Goal: Transaction & Acquisition: Obtain resource

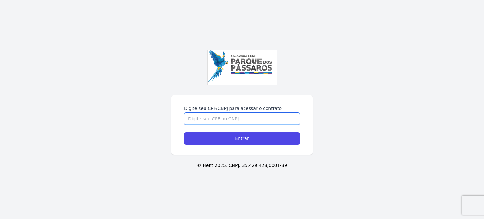
click at [210, 117] on input "Digite seu CPF/CNPJ para acessar o contrato" at bounding box center [242, 119] width 116 height 12
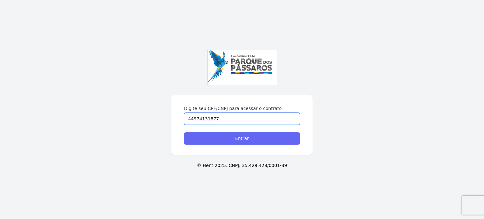
type input "44974131877"
click at [202, 137] on input "Entrar" at bounding box center [242, 138] width 116 height 12
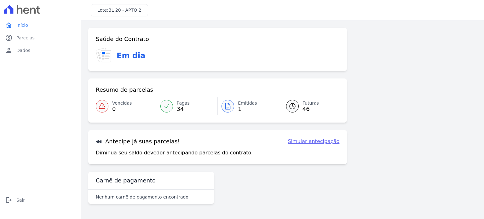
click at [236, 108] on link "Emitidas 1" at bounding box center [248, 106] width 61 height 18
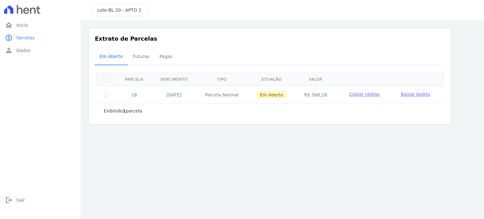
click at [413, 93] on span "Baixar boleto" at bounding box center [415, 94] width 29 height 5
click at [20, 24] on span "Início" at bounding box center [22, 25] width 12 height 6
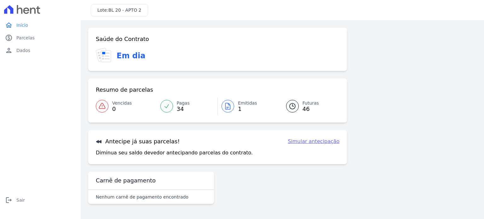
click at [308, 141] on link "Simular antecipação" at bounding box center [314, 142] width 52 height 8
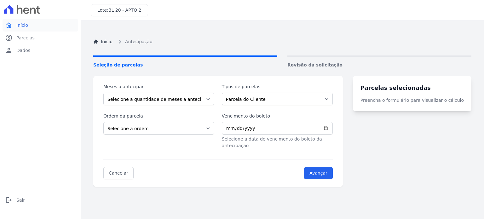
click at [20, 26] on span "Início" at bounding box center [22, 25] width 12 height 6
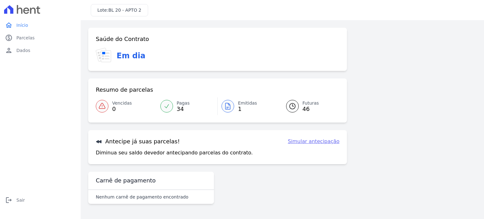
click at [123, 60] on h3 "Em dia" at bounding box center [131, 55] width 29 height 11
click at [115, 107] on span "0" at bounding box center [122, 109] width 20 height 5
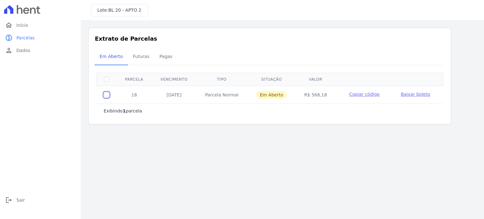
click at [107, 95] on input "checkbox" at bounding box center [106, 94] width 5 height 5
checkbox input "true"
click at [406, 92] on span "Baixar boleto" at bounding box center [415, 94] width 29 height 5
click at [20, 24] on span "Início" at bounding box center [22, 25] width 12 height 6
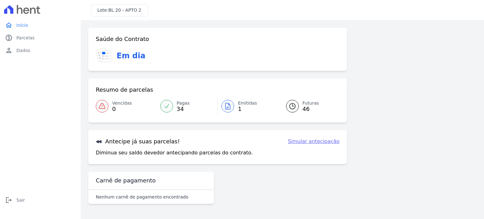
click at [239, 107] on span "1" at bounding box center [247, 109] width 19 height 5
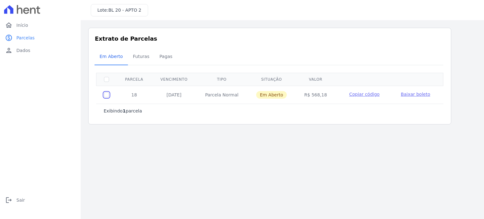
click at [107, 94] on input "checkbox" at bounding box center [106, 94] width 5 height 5
checkbox input "true"
click at [366, 94] on span "Copiar código" at bounding box center [364, 94] width 30 height 5
click at [407, 94] on span "Baixar boleto" at bounding box center [415, 94] width 29 height 5
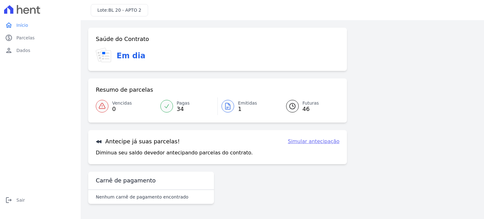
click at [294, 103] on icon at bounding box center [293, 106] width 8 height 8
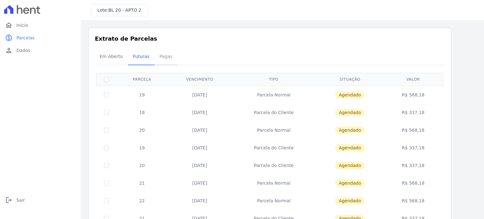
click at [164, 56] on span "Pagas" at bounding box center [166, 56] width 20 height 13
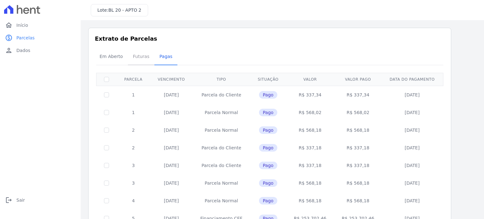
click at [141, 54] on span "Futuras" at bounding box center [141, 56] width 24 height 13
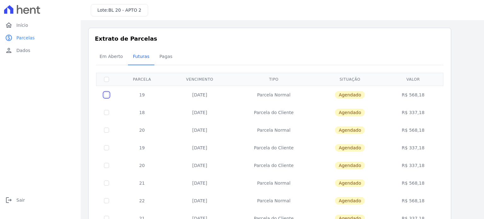
click at [106, 93] on input "checkbox" at bounding box center [106, 94] width 5 height 5
checkbox input "true"
click at [105, 111] on input "checkbox" at bounding box center [106, 112] width 5 height 5
checkbox input "true"
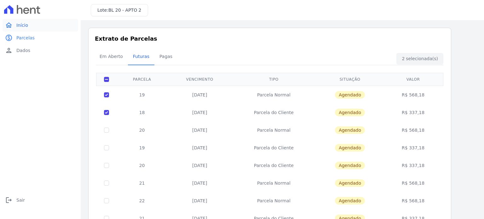
click at [26, 24] on span "Início" at bounding box center [22, 25] width 12 height 6
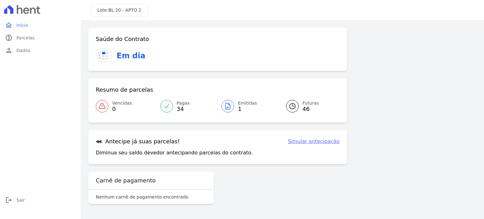
click at [245, 104] on span "Emitidas" at bounding box center [247, 103] width 19 height 7
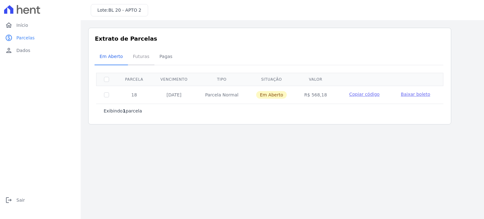
click at [131, 55] on span "Futuras" at bounding box center [141, 56] width 24 height 13
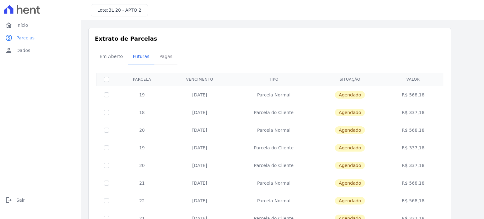
click at [163, 54] on span "Pagas" at bounding box center [166, 56] width 20 height 13
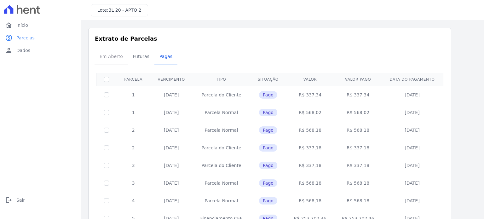
click at [105, 54] on span "Em Aberto" at bounding box center [111, 56] width 31 height 13
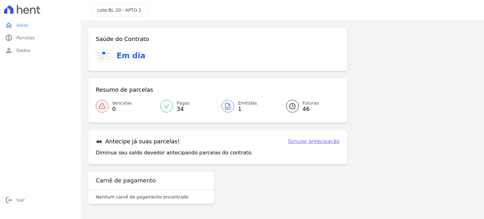
click at [231, 106] on icon at bounding box center [228, 106] width 8 height 8
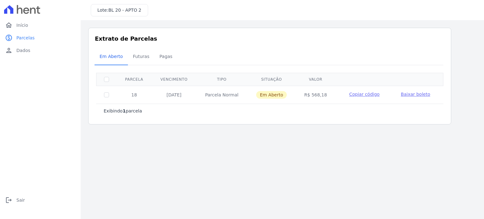
click at [366, 92] on span "Copiar código" at bounding box center [364, 94] width 30 height 5
click at [404, 94] on span "Baixar boleto" at bounding box center [415, 94] width 29 height 5
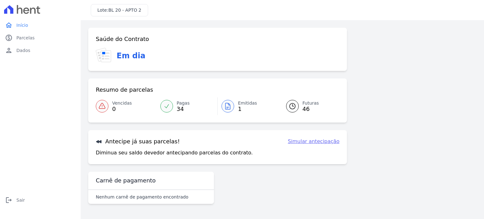
click at [323, 123] on div "Saúde do Contrato Em dia Resumo de parcelas Vencidas 0 Pagas 34 Emitidas 1 Futu…" at bounding box center [217, 96] width 259 height 137
click at [28, 39] on span "Parcelas" at bounding box center [25, 38] width 18 height 6
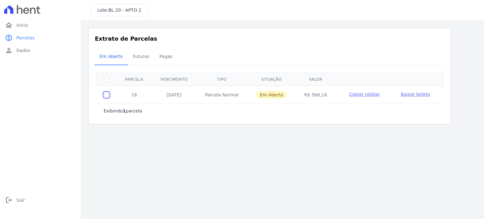
drag, startPoint x: 106, startPoint y: 95, endPoint x: 158, endPoint y: 97, distance: 51.7
click at [106, 95] on input "checkbox" at bounding box center [106, 94] width 5 height 5
checkbox input "true"
click at [367, 94] on span "Copiar código" at bounding box center [364, 94] width 30 height 5
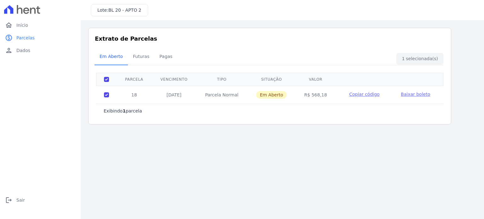
click at [362, 94] on span "Copiar código" at bounding box center [364, 94] width 30 height 5
drag, startPoint x: 428, startPoint y: 60, endPoint x: 416, endPoint y: 85, distance: 28.1
click at [424, 69] on div "Extrato de Parcelas Em Aberto Futuras Pagas 1 selecionada(s) Exibindo 1 parcela…" at bounding box center [269, 76] width 363 height 97
click at [409, 94] on span "Baixar boleto" at bounding box center [415, 94] width 29 height 5
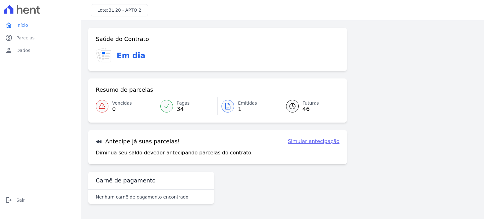
click at [103, 50] on div "Em dia" at bounding box center [218, 55] width 244 height 15
click at [103, 50] on icon at bounding box center [106, 56] width 10 height 12
click at [23, 38] on span "Parcelas" at bounding box center [25, 38] width 18 height 6
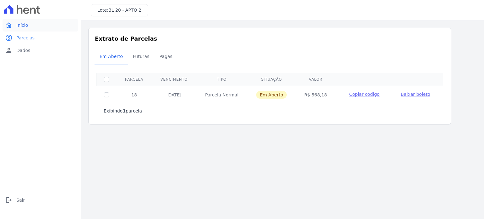
click at [25, 27] on span "Início" at bounding box center [22, 25] width 12 height 6
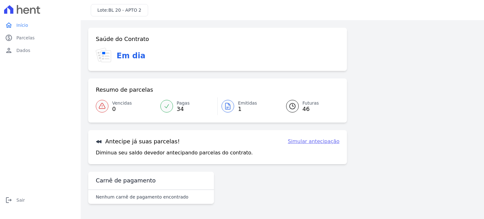
click at [304, 107] on span "46" at bounding box center [311, 109] width 16 height 5
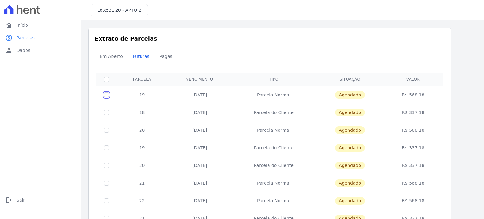
drag, startPoint x: 108, startPoint y: 93, endPoint x: 110, endPoint y: 114, distance: 21.0
click at [108, 95] on input "checkbox" at bounding box center [106, 94] width 5 height 5
checkbox input "true"
click at [108, 111] on input "checkbox" at bounding box center [106, 112] width 5 height 5
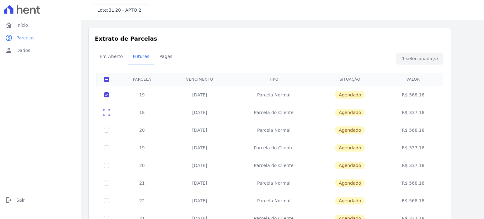
checkbox input "true"
drag, startPoint x: 141, startPoint y: 92, endPoint x: 200, endPoint y: 94, distance: 59.3
click at [141, 92] on td "19" at bounding box center [142, 95] width 51 height 18
click at [212, 93] on td "[DATE]" at bounding box center [199, 95] width 65 height 18
click at [352, 94] on span "Agendado" at bounding box center [350, 95] width 30 height 8
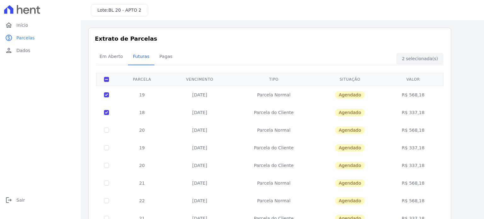
click at [420, 93] on td "R$ 568,18" at bounding box center [414, 95] width 58 height 18
click at [20, 22] on span "Início" at bounding box center [22, 25] width 12 height 6
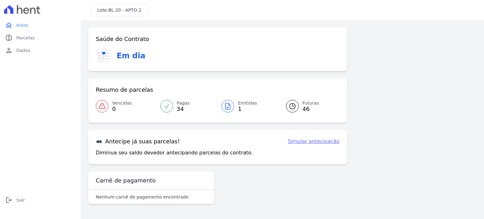
drag, startPoint x: 111, startPoint y: 196, endPoint x: 117, endPoint y: 181, distance: 16.0
click at [111, 193] on div "Nenhum carnê de pagamento encontrado" at bounding box center [151, 197] width 126 height 14
click at [119, 178] on h3 "Carnê de pagamento" at bounding box center [126, 181] width 60 height 8
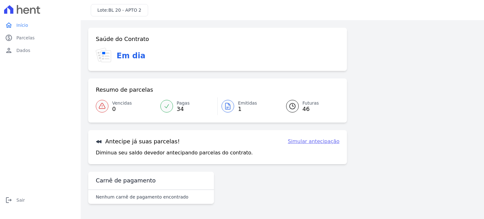
click at [310, 140] on link "Simular antecipação" at bounding box center [314, 142] width 52 height 8
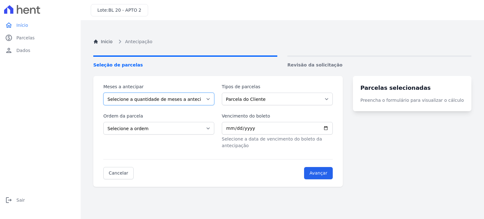
click at [160, 101] on select "Selecione a quantidade de meses a antecipar 1 2 3 4 5 6 7 8 9 10 11 12 13 14 15…" at bounding box center [158, 99] width 111 height 13
click at [103, 93] on select "Selecione a quantidade de meses a antecipar 1 2 3 4 5 6 7 8 9 10 11 12 13 14 15…" at bounding box center [158, 99] width 111 height 13
click at [248, 96] on select "Parcela do Cliente Parcela Normal" at bounding box center [277, 99] width 111 height 13
click at [141, 130] on select "Selecione a ordem Últimas parcelas Primeiras parcelas" at bounding box center [158, 128] width 111 height 13
click at [364, 38] on nav "Inicio Antecipação" at bounding box center [282, 42] width 378 height 8
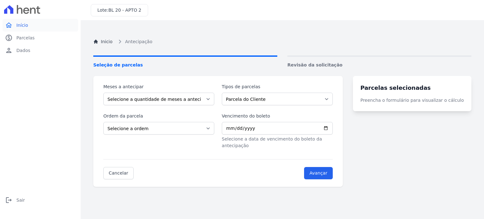
click at [22, 25] on span "Início" at bounding box center [22, 25] width 12 height 6
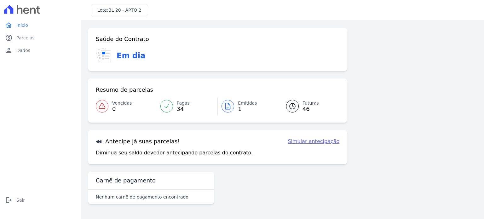
click at [125, 58] on h3 "Em dia" at bounding box center [131, 55] width 29 height 11
click at [114, 104] on span "Vencidas" at bounding box center [122, 103] width 20 height 7
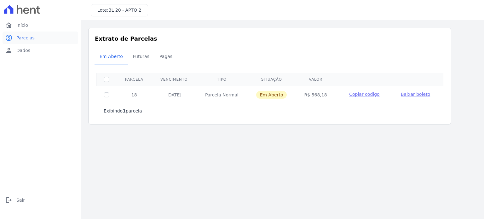
click at [21, 38] on span "Parcelas" at bounding box center [25, 38] width 18 height 6
click at [21, 23] on span "Início" at bounding box center [22, 25] width 12 height 6
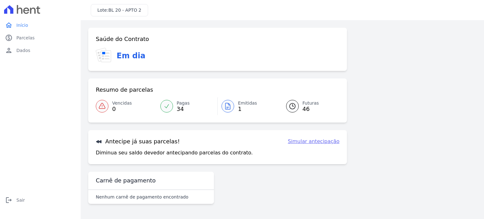
click at [181, 107] on span "34" at bounding box center [183, 109] width 13 height 5
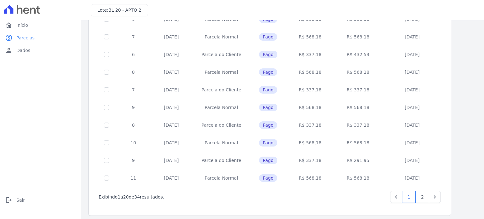
scroll to position [256, 0]
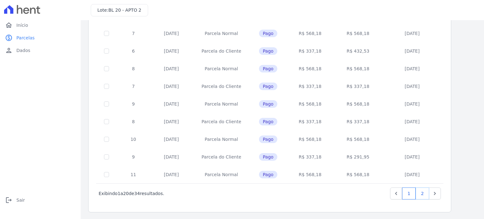
click at [419, 192] on link "2" at bounding box center [423, 194] width 14 height 12
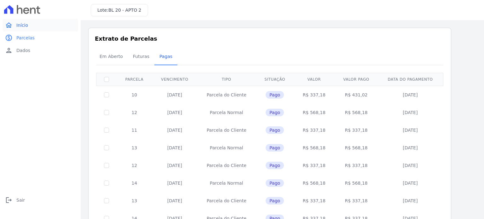
click at [23, 26] on span "Início" at bounding box center [22, 25] width 12 height 6
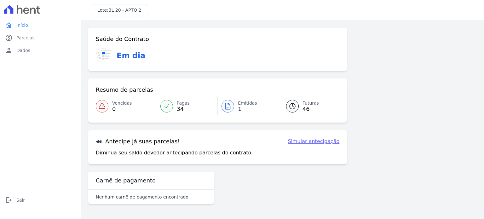
click at [305, 108] on span "46" at bounding box center [311, 109] width 16 height 5
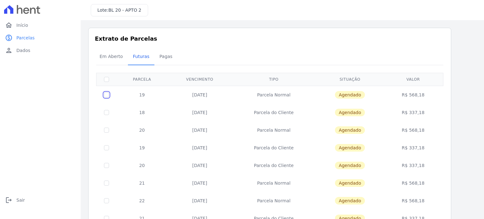
drag, startPoint x: 107, startPoint y: 93, endPoint x: 106, endPoint y: 101, distance: 8.3
click at [107, 93] on input "checkbox" at bounding box center [106, 94] width 5 height 5
checkbox input "true"
click at [106, 112] on input "checkbox" at bounding box center [106, 112] width 5 height 5
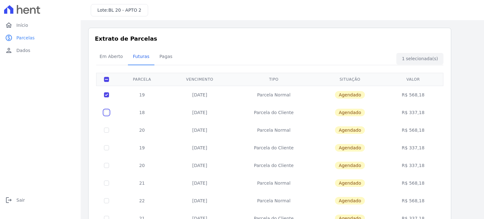
checkbox input "true"
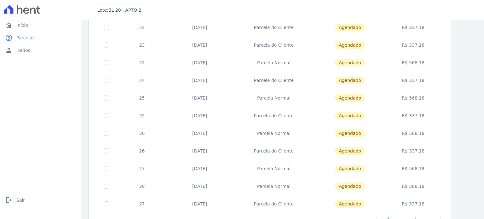
scroll to position [256, 0]
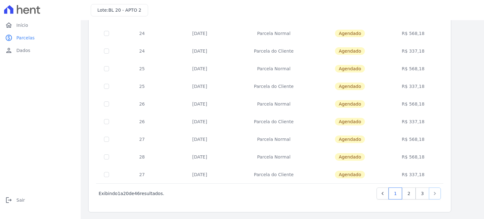
click at [435, 192] on icon "Next" at bounding box center [435, 193] width 2 height 3
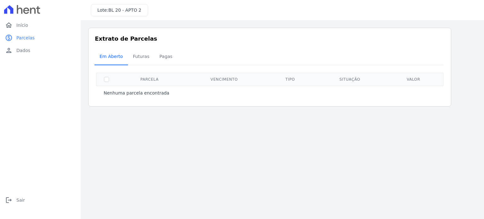
click at [117, 58] on span "Em Aberto" at bounding box center [111, 56] width 31 height 13
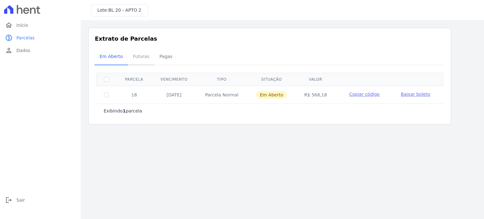
click at [136, 57] on span "Futuras" at bounding box center [141, 56] width 24 height 13
click at [111, 53] on span "Em Aberto" at bounding box center [111, 56] width 31 height 13
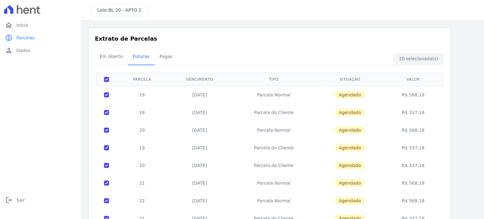
click at [107, 75] on th at bounding box center [106, 79] width 20 height 13
click at [109, 82] on th at bounding box center [106, 79] width 20 height 13
click at [107, 78] on input "checkbox" at bounding box center [106, 79] width 5 height 5
checkbox input "false"
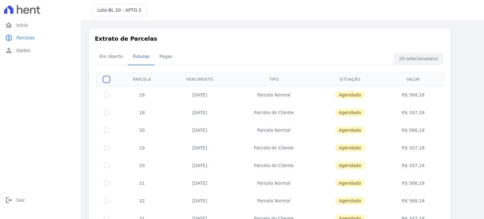
checkbox input "false"
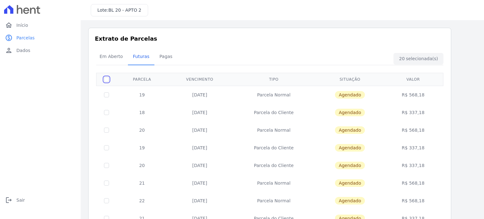
checkbox input "false"
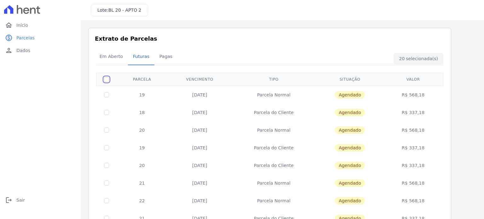
checkbox input "false"
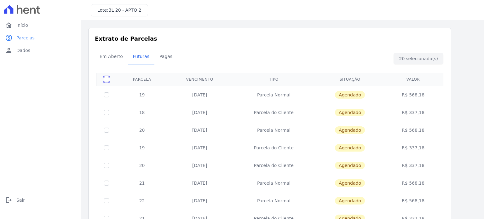
checkbox input "false"
click at [110, 96] on td at bounding box center [106, 95] width 20 height 18
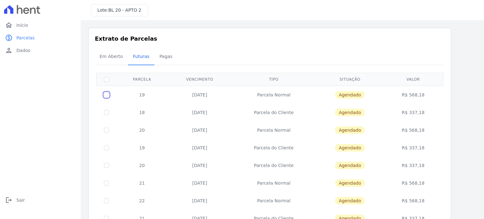
drag, startPoint x: 108, startPoint y: 96, endPoint x: 107, endPoint y: 99, distance: 3.2
click at [107, 97] on td at bounding box center [106, 95] width 20 height 18
click at [106, 113] on input "checkbox" at bounding box center [106, 112] width 5 height 5
checkbox input "true"
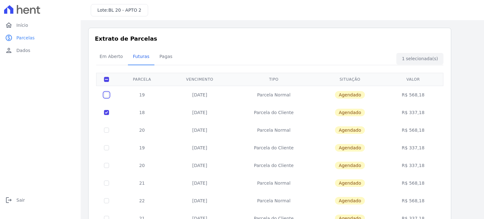
click at [107, 94] on input "checkbox" at bounding box center [106, 94] width 5 height 5
checkbox input "true"
click at [340, 110] on span "Agendado" at bounding box center [350, 113] width 30 height 8
click at [349, 95] on span "Agendado" at bounding box center [350, 95] width 30 height 8
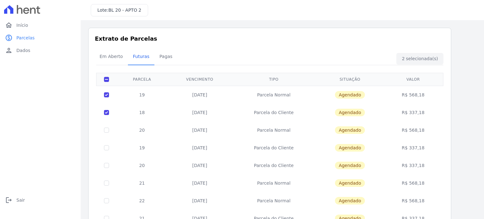
click at [349, 95] on span "Agendado" at bounding box center [350, 95] width 30 height 8
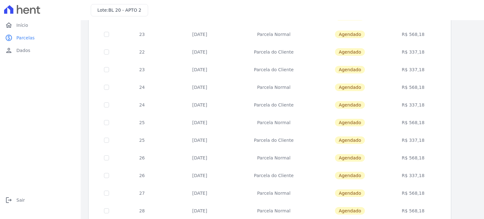
scroll to position [256, 0]
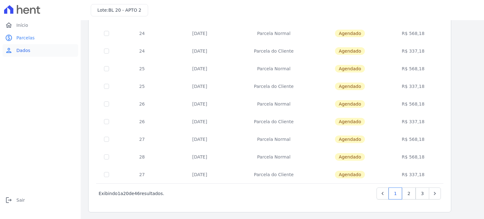
click at [13, 50] on link "person Dados" at bounding box center [41, 50] width 76 height 13
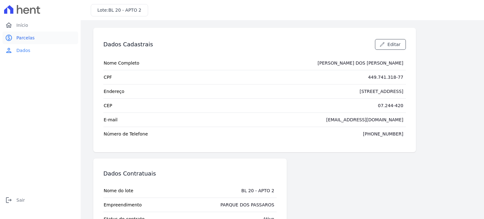
click at [29, 38] on span "Parcelas" at bounding box center [25, 38] width 18 height 6
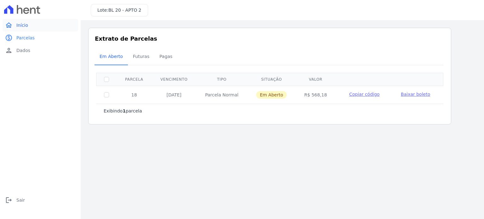
click at [16, 25] on span "Início" at bounding box center [22, 25] width 12 height 6
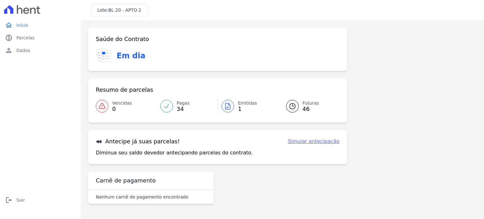
click at [240, 103] on span "Emitidas" at bounding box center [247, 103] width 19 height 7
click at [26, 39] on span "Parcelas" at bounding box center [25, 38] width 18 height 6
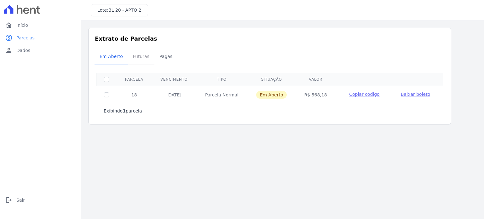
click at [138, 57] on span "Futuras" at bounding box center [141, 56] width 24 height 13
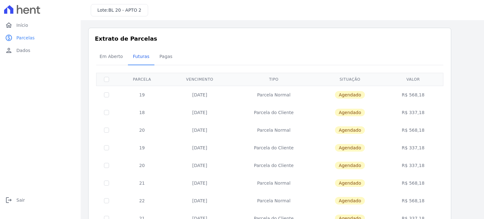
drag, startPoint x: 204, startPoint y: 95, endPoint x: 160, endPoint y: 96, distance: 44.2
click at [198, 94] on td "[DATE]" at bounding box center [199, 95] width 65 height 18
drag, startPoint x: 143, startPoint y: 94, endPoint x: 314, endPoint y: 93, distance: 171.8
click at [143, 94] on td "19" at bounding box center [142, 95] width 51 height 18
click at [346, 93] on span "Agendado" at bounding box center [350, 95] width 30 height 8
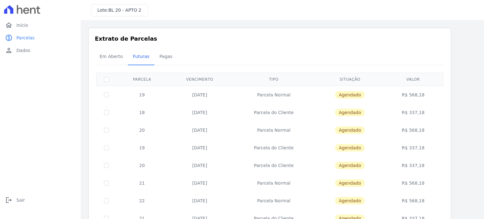
click at [346, 93] on span "Agendado" at bounding box center [350, 95] width 30 height 8
click at [408, 95] on td "R$ 568,18" at bounding box center [414, 95] width 58 height 18
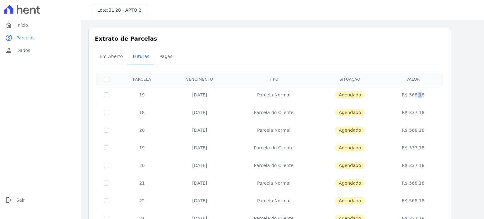
click at [408, 95] on td "R$ 568,18" at bounding box center [414, 95] width 58 height 18
click at [32, 10] on icon at bounding box center [22, 9] width 36 height 9
click at [16, 28] on span "Início" at bounding box center [22, 25] width 12 height 6
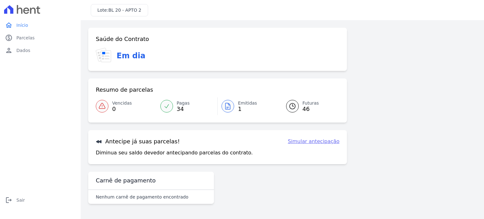
click at [240, 107] on span "1" at bounding box center [247, 109] width 19 height 5
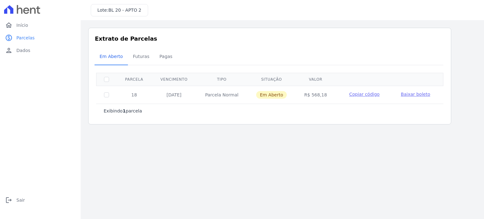
click at [265, 94] on span "Em Aberto" at bounding box center [271, 95] width 31 height 8
click at [104, 95] on input "checkbox" at bounding box center [106, 94] width 5 height 5
checkbox input "true"
click at [24, 8] on icon at bounding box center [26, 11] width 6 height 6
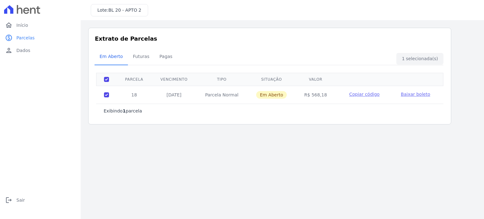
click at [24, 9] on icon at bounding box center [26, 11] width 6 height 6
click at [14, 51] on link "person Dados" at bounding box center [41, 50] width 76 height 13
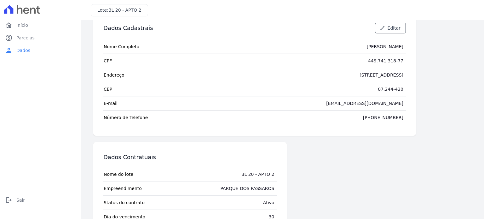
scroll to position [39, 0]
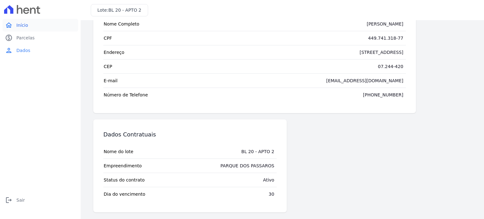
click at [19, 24] on span "Início" at bounding box center [22, 25] width 12 height 6
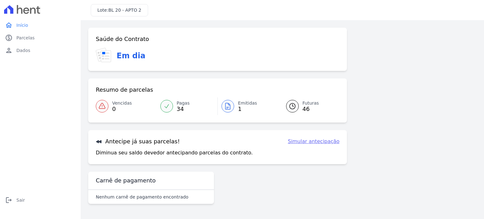
click at [135, 56] on h3 "Em dia" at bounding box center [131, 55] width 29 height 11
click at [28, 10] on icon at bounding box center [26, 11] width 6 height 6
click at [16, 28] on link "home Início" at bounding box center [41, 25] width 76 height 13
click at [18, 198] on span "Sair" at bounding box center [20, 200] width 9 height 6
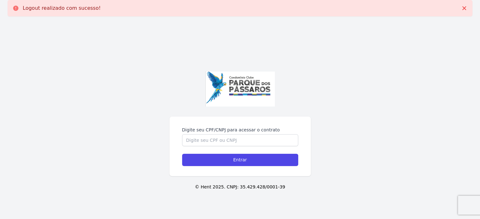
click at [63, 6] on p "Logout realizado com sucesso!" at bounding box center [62, 8] width 78 height 6
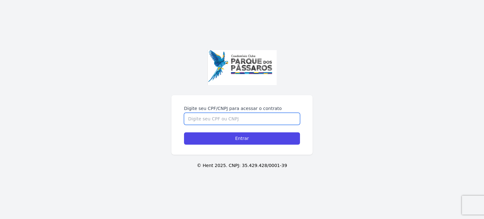
click at [209, 118] on input "Digite seu CPF/CNPJ para acessar o contrato" at bounding box center [242, 119] width 116 height 12
click at [226, 121] on input "Digite seu CPF/CNPJ para acessar o contrato" at bounding box center [242, 119] width 116 height 12
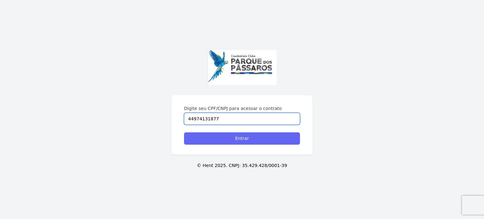
type input "44974131877"
click at [221, 137] on input "Entrar" at bounding box center [242, 138] width 116 height 12
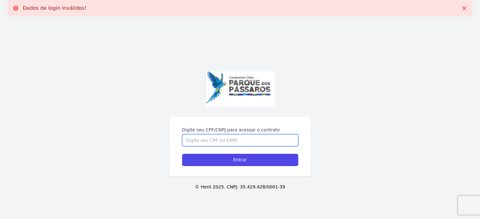
click at [221, 137] on input "Digite seu CPF/CNPJ para acessar o contrato" at bounding box center [240, 140] width 116 height 12
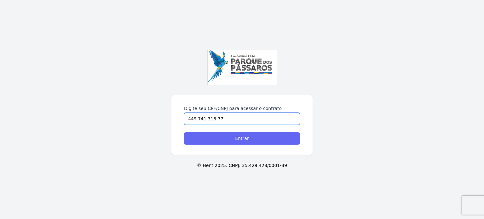
type input "449.741.318-77"
click at [238, 139] on input "Entrar" at bounding box center [242, 138] width 116 height 12
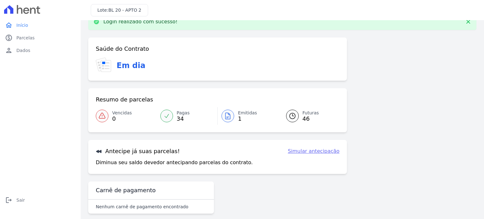
scroll to position [21, 0]
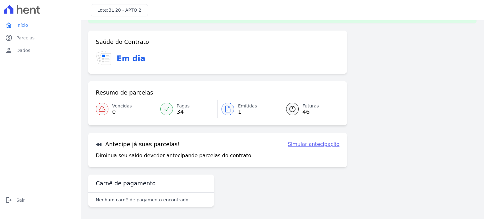
click at [179, 112] on span "34" at bounding box center [183, 111] width 13 height 5
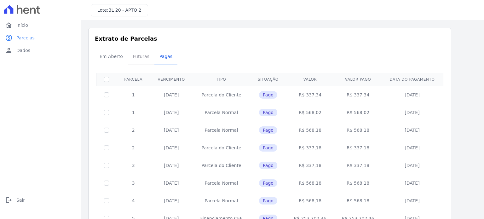
click at [139, 60] on span "Futuras" at bounding box center [141, 56] width 24 height 13
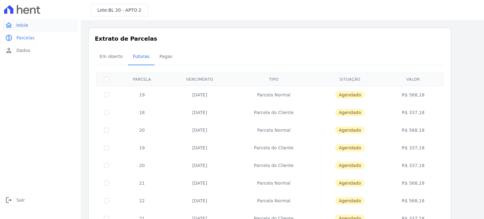
click at [18, 27] on span "Início" at bounding box center [22, 25] width 12 height 6
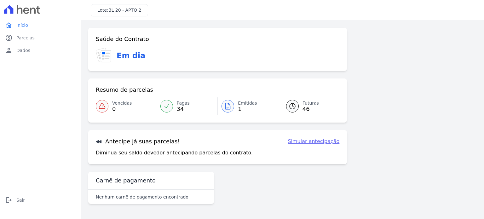
click at [233, 106] on div at bounding box center [228, 106] width 13 height 13
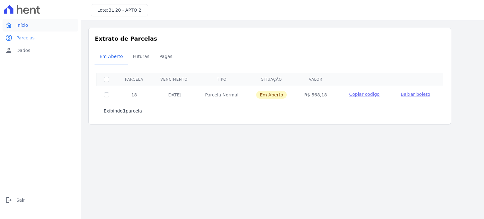
click at [18, 22] on span "Início" at bounding box center [22, 25] width 12 height 6
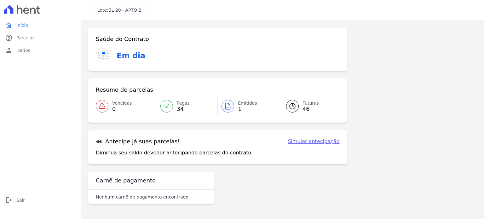
click at [312, 143] on link "Simular antecipação" at bounding box center [314, 142] width 52 height 8
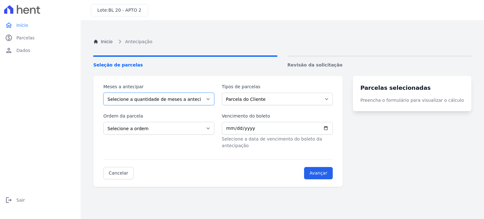
click at [191, 96] on select "Selecione a quantidade de meses a antecipar 1 2 3 4 5 6 7 8 9 10 11 12 13 14 15…" at bounding box center [158, 99] width 111 height 13
select select "22"
click at [103, 93] on select "Selecione a quantidade de meses a antecipar 1 2 3 4 5 6 7 8 9 10 11 12 13 14 15…" at bounding box center [158, 99] width 111 height 13
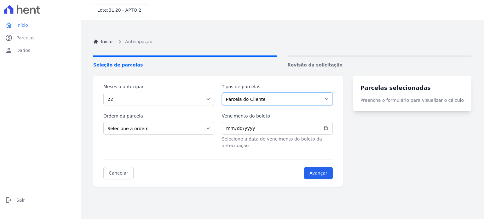
click at [269, 103] on select "Parcela do Cliente Parcela Normal" at bounding box center [277, 99] width 111 height 13
click at [226, 93] on select "Parcela do Cliente Parcela Normal" at bounding box center [277, 99] width 111 height 13
click at [137, 131] on select "Selecione a ordem Últimas parcelas Primeiras parcelas" at bounding box center [158, 128] width 111 height 13
select select "beginning"
click at [103, 122] on select "Selecione a ordem Últimas parcelas Primeiras parcelas" at bounding box center [158, 128] width 111 height 13
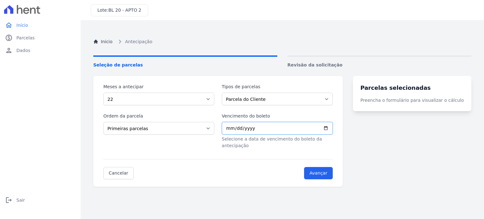
click at [231, 127] on input "Vencimento do boleto" at bounding box center [277, 128] width 111 height 13
click at [332, 128] on input "Vencimento do boleto" at bounding box center [277, 128] width 111 height 13
type input "2025-10-30"
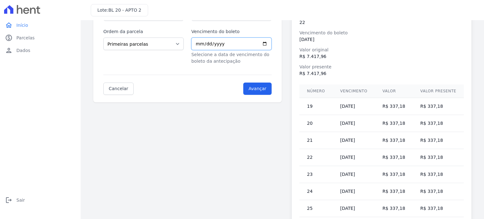
scroll to position [15, 0]
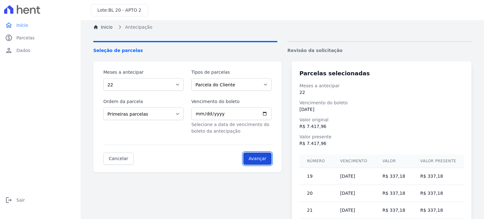
click at [261, 163] on input "Avançar" at bounding box center [257, 159] width 29 height 12
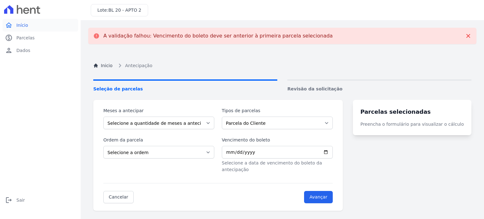
click at [21, 24] on span "Início" at bounding box center [22, 25] width 12 height 6
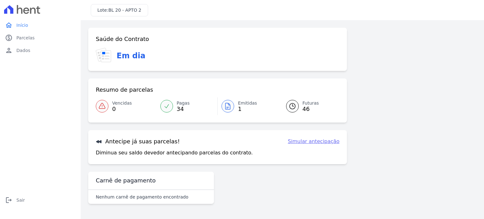
click at [136, 194] on p "Nenhum carnê de pagamento encontrado" at bounding box center [142, 197] width 93 height 6
click at [136, 179] on h3 "Carnê de pagamento" at bounding box center [126, 181] width 60 height 8
click at [131, 58] on h3 "Em dia" at bounding box center [131, 55] width 29 height 11
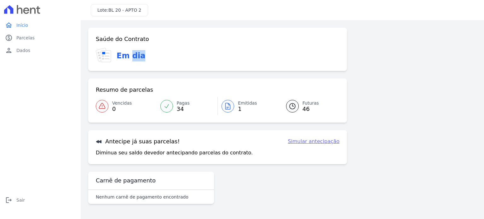
click at [131, 58] on h3 "Em dia" at bounding box center [131, 55] width 29 height 11
click at [100, 57] on icon at bounding box center [102, 54] width 12 height 13
click at [33, 41] on link "paid Parcelas" at bounding box center [41, 38] width 76 height 13
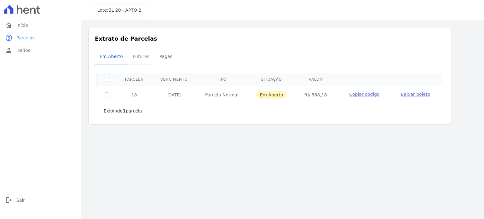
click at [137, 56] on span "Futuras" at bounding box center [141, 56] width 24 height 13
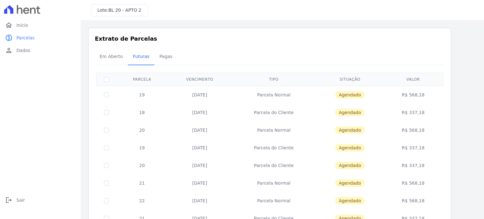
click at [350, 95] on span "Agendado" at bounding box center [350, 95] width 30 height 8
click at [349, 118] on td "Agendado" at bounding box center [350, 113] width 69 height 18
drag, startPoint x: 107, startPoint y: 94, endPoint x: 108, endPoint y: 107, distance: 12.6
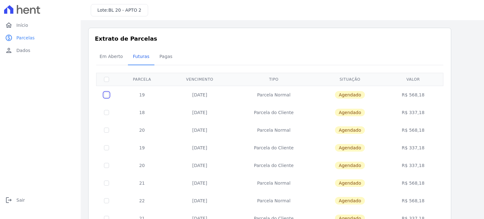
click at [107, 95] on input "checkbox" at bounding box center [106, 94] width 5 height 5
checkbox input "true"
click at [107, 113] on input "checkbox" at bounding box center [106, 112] width 5 height 5
checkbox input "true"
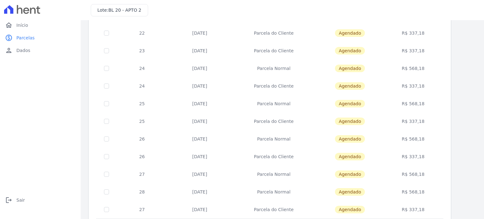
scroll to position [256, 0]
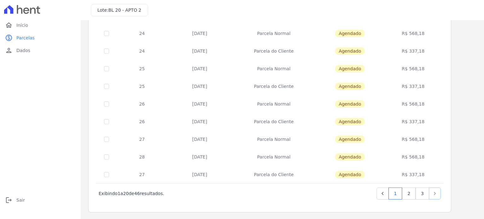
click at [436, 192] on icon "Next" at bounding box center [435, 193] width 6 height 6
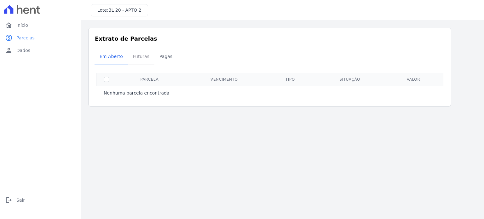
click at [140, 54] on span "Futuras" at bounding box center [141, 56] width 24 height 13
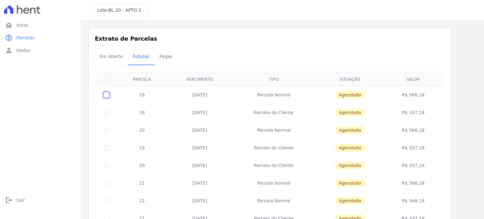
drag, startPoint x: 105, startPoint y: 96, endPoint x: 105, endPoint y: 105, distance: 9.8
click at [105, 96] on input "checkbox" at bounding box center [106, 94] width 5 height 5
checkbox input "true"
click at [106, 113] on input "checkbox" at bounding box center [106, 112] width 5 height 5
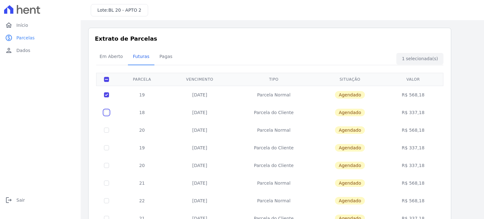
checkbox input "true"
click at [15, 49] on link "person Dados" at bounding box center [41, 50] width 76 height 13
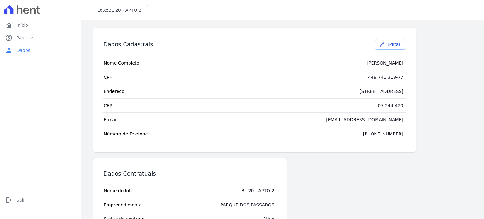
click at [396, 47] on span "Editar" at bounding box center [394, 44] width 13 height 6
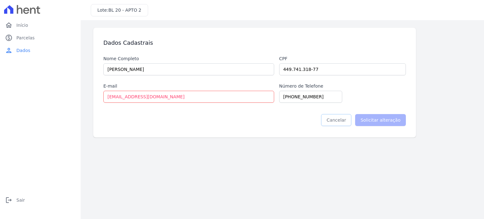
click at [347, 122] on link "Cancelar" at bounding box center [336, 120] width 30 height 12
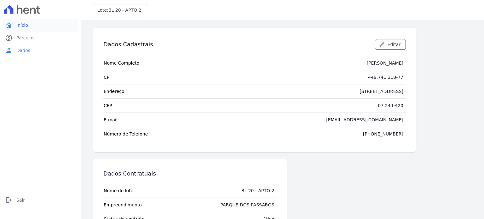
click at [17, 26] on span "Início" at bounding box center [22, 25] width 12 height 6
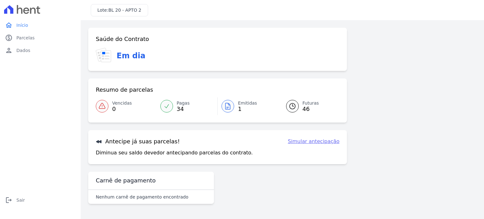
click at [105, 103] on icon at bounding box center [102, 106] width 8 height 8
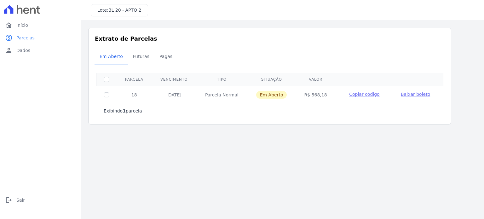
click at [22, 12] on icon at bounding box center [20, 9] width 6 height 9
click at [20, 26] on span "Início" at bounding box center [22, 25] width 12 height 6
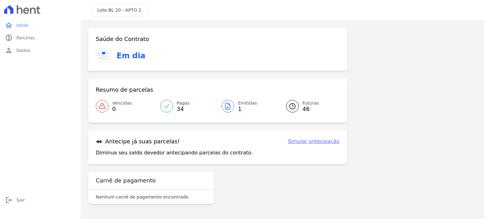
click at [306, 107] on span "46" at bounding box center [311, 109] width 16 height 5
